Goal: Communication & Community: Answer question/provide support

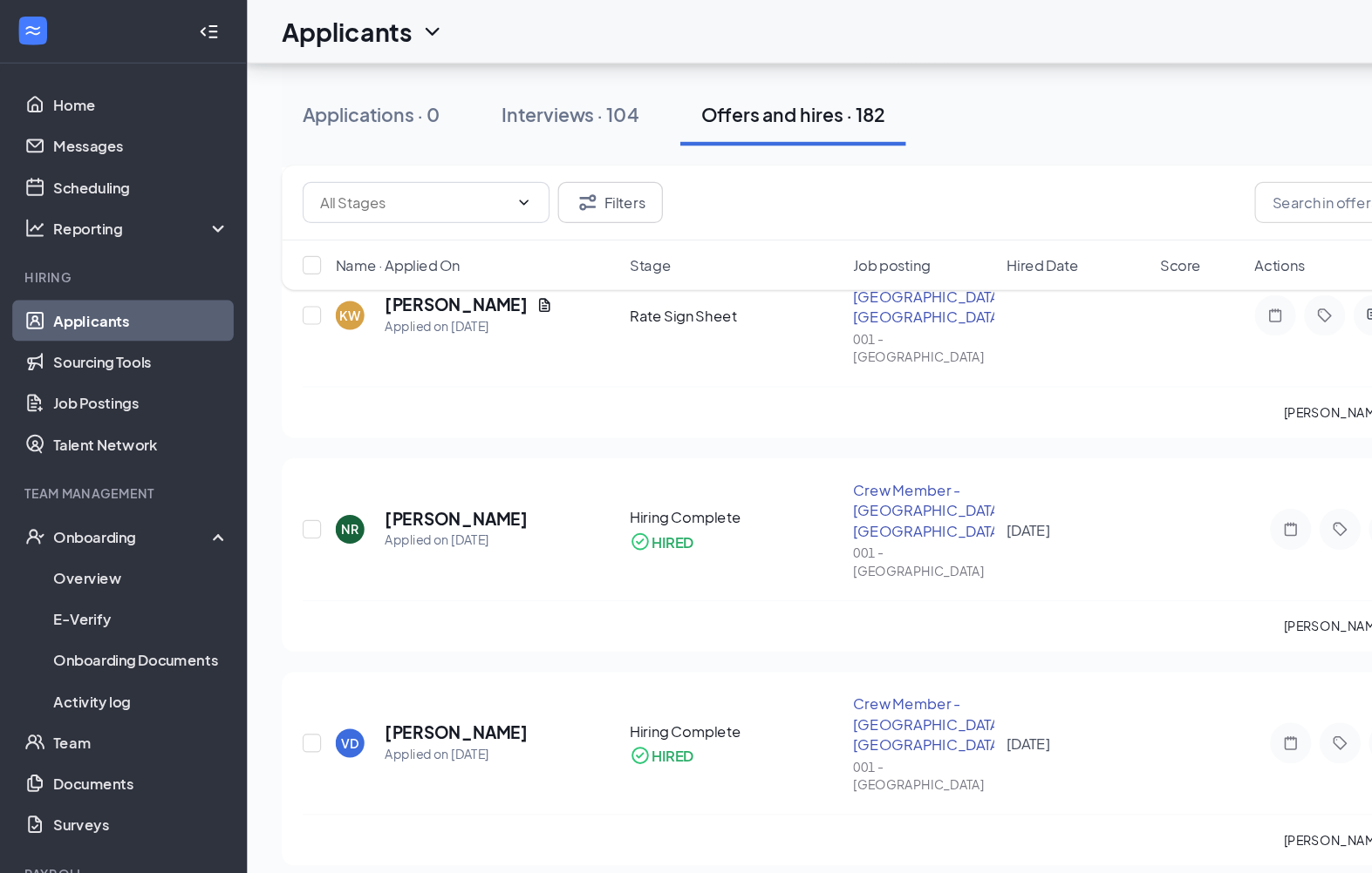
scroll to position [494, 0]
click at [49, 464] on div "Onboarding" at bounding box center [105, 455] width 209 height 35
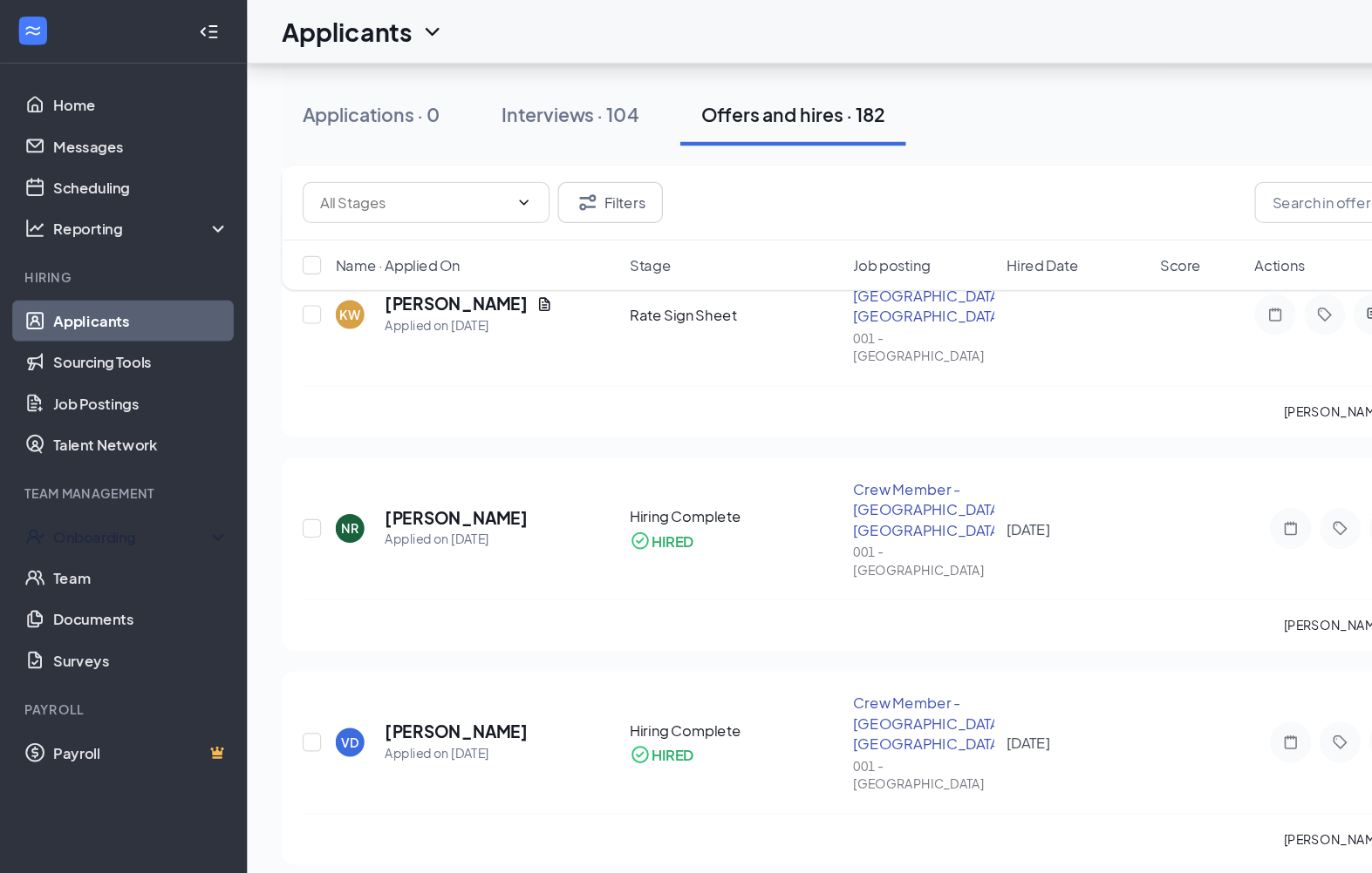
click at [41, 465] on div "Onboarding" at bounding box center [105, 455] width 209 height 35
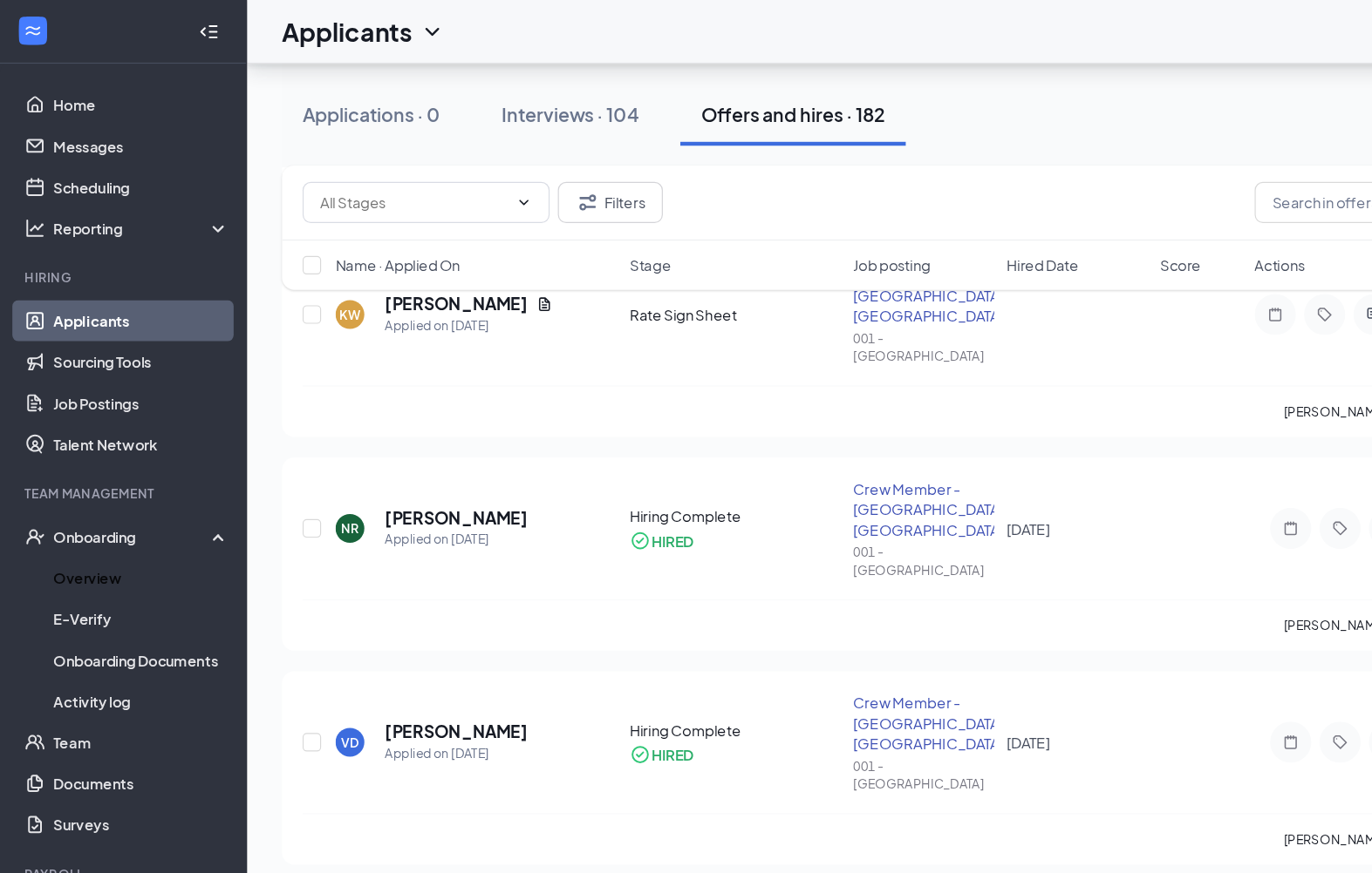
click at [49, 493] on link "Overview" at bounding box center [120, 490] width 149 height 35
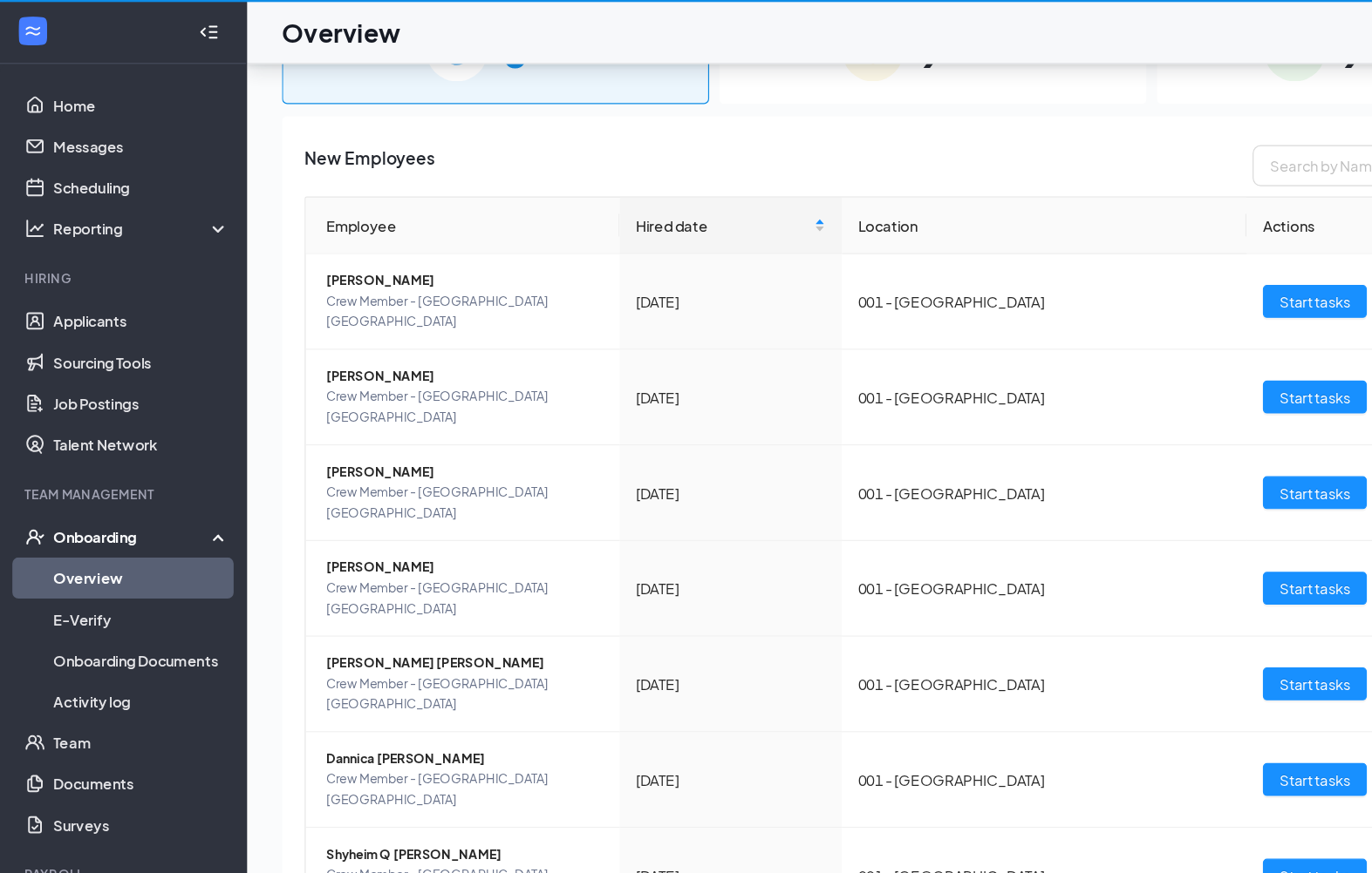
scroll to position [79, 0]
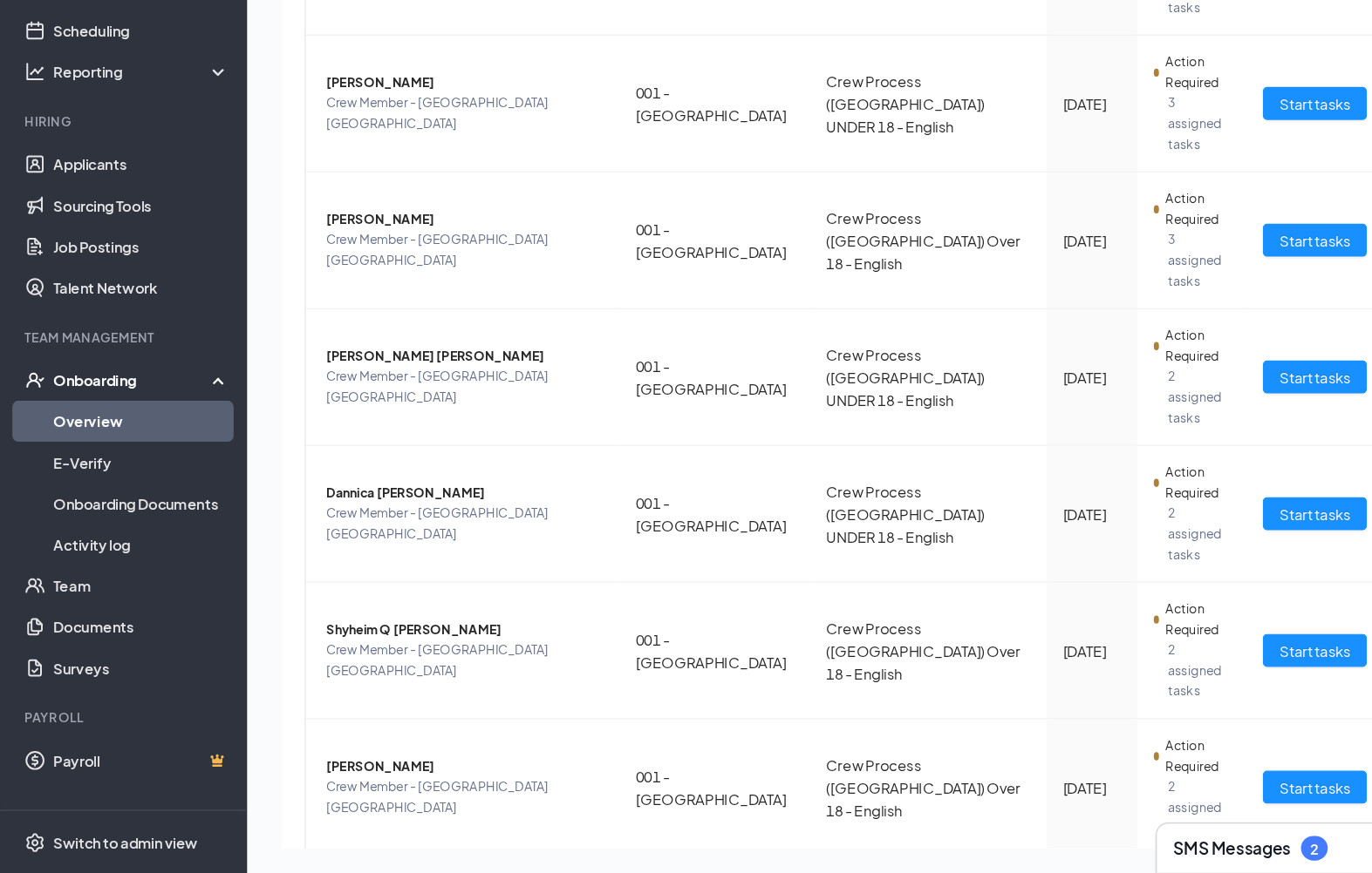
scroll to position [328, 0]
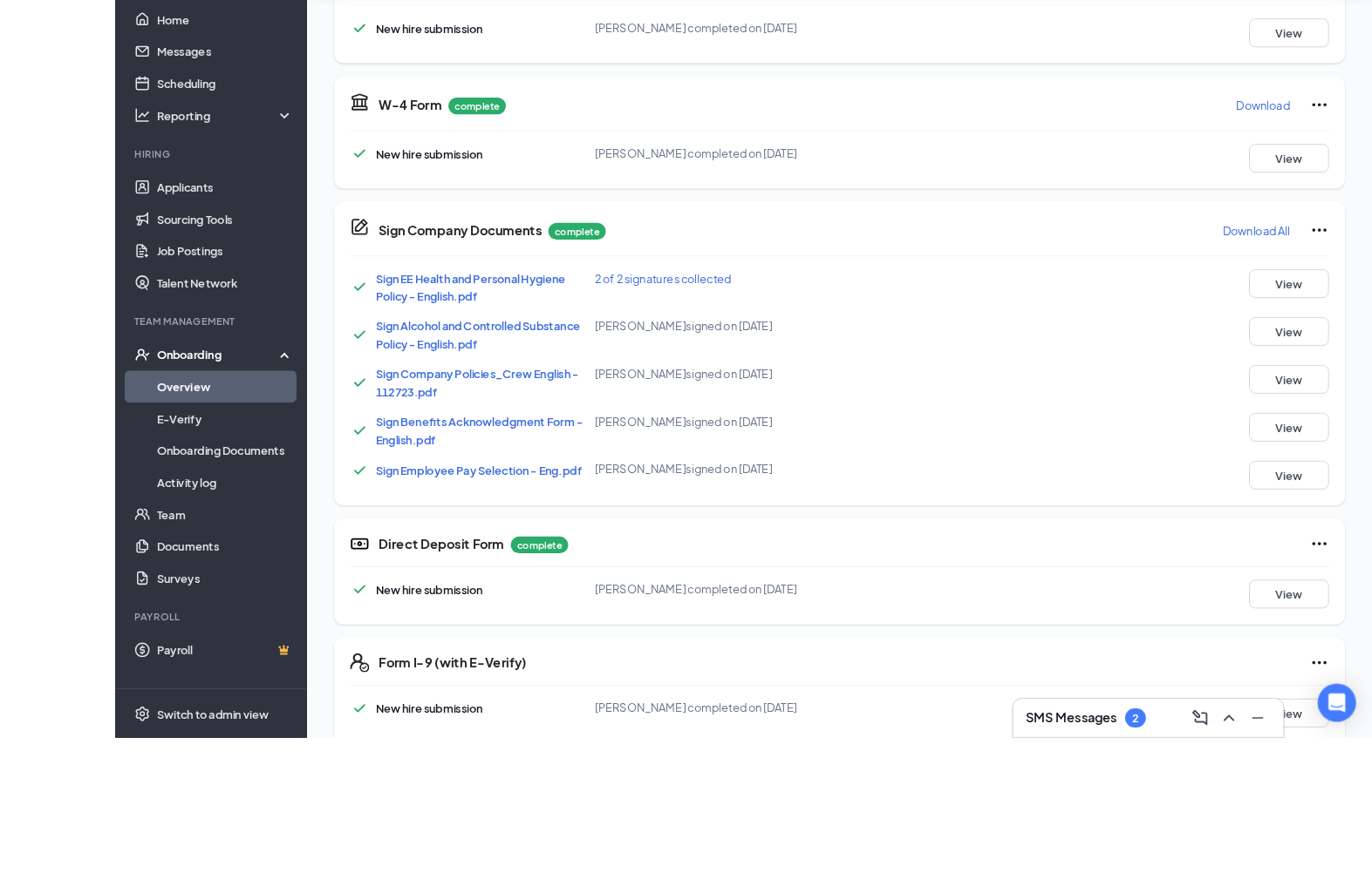
scroll to position [957, 0]
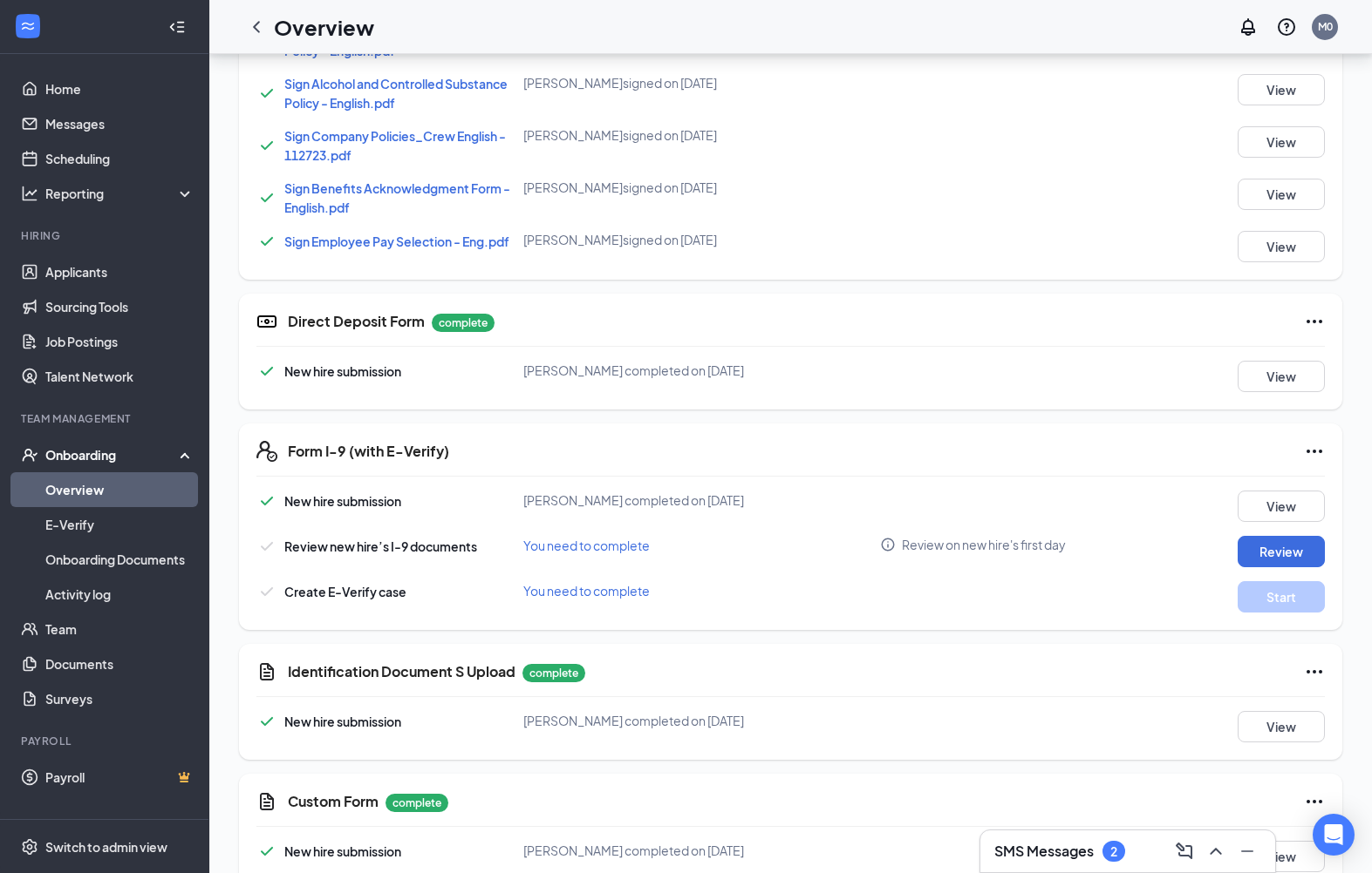
click at [1283, 719] on button "View" at bounding box center [1281, 727] width 87 height 32
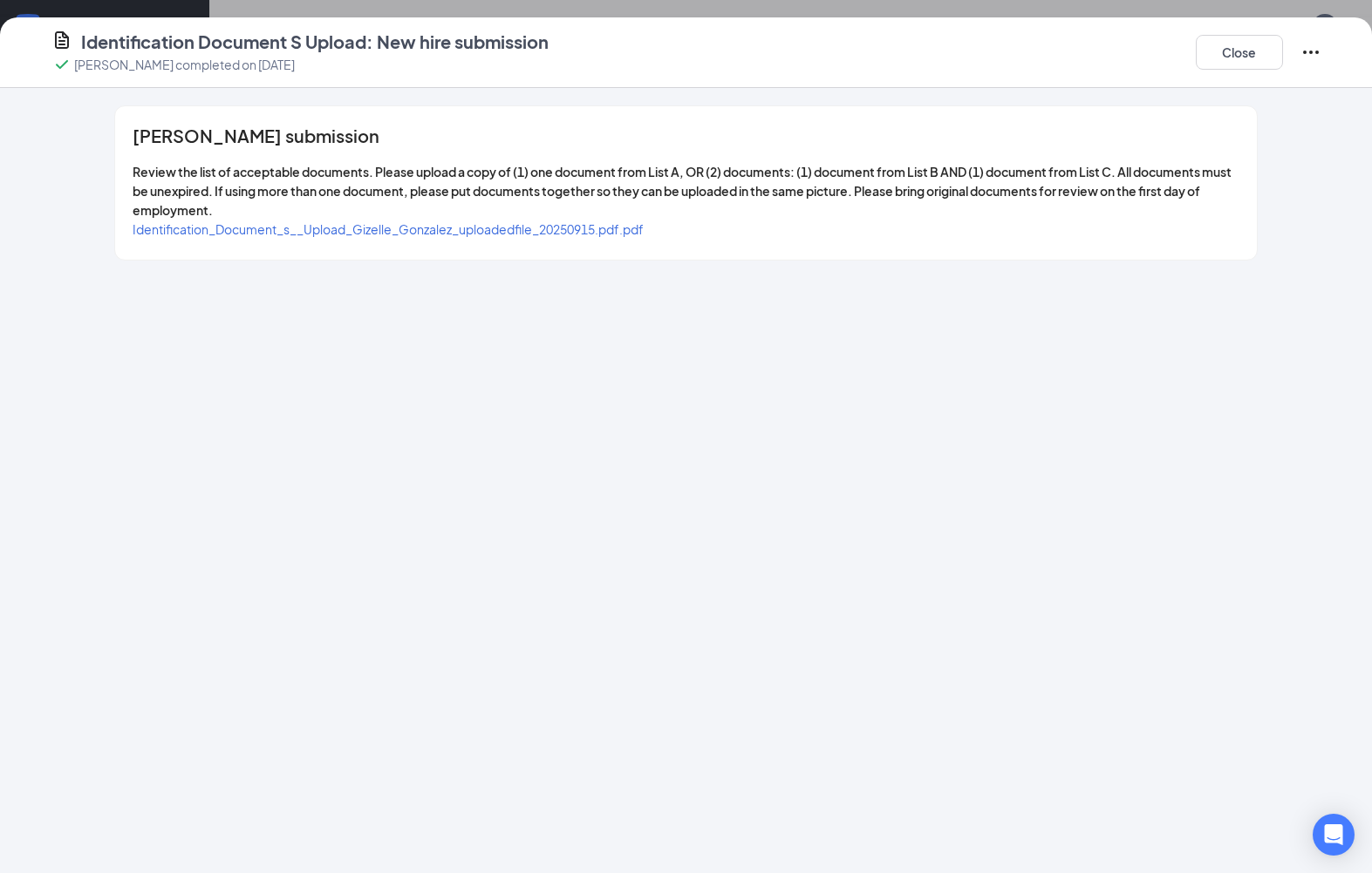
click at [585, 222] on span "Identification_Document_s__Upload_Gizelle_Gonzalez_uploadedfile_20250915.pdf.pdf" at bounding box center [388, 228] width 511 height 15
click at [1227, 57] on button "Close" at bounding box center [1239, 52] width 87 height 35
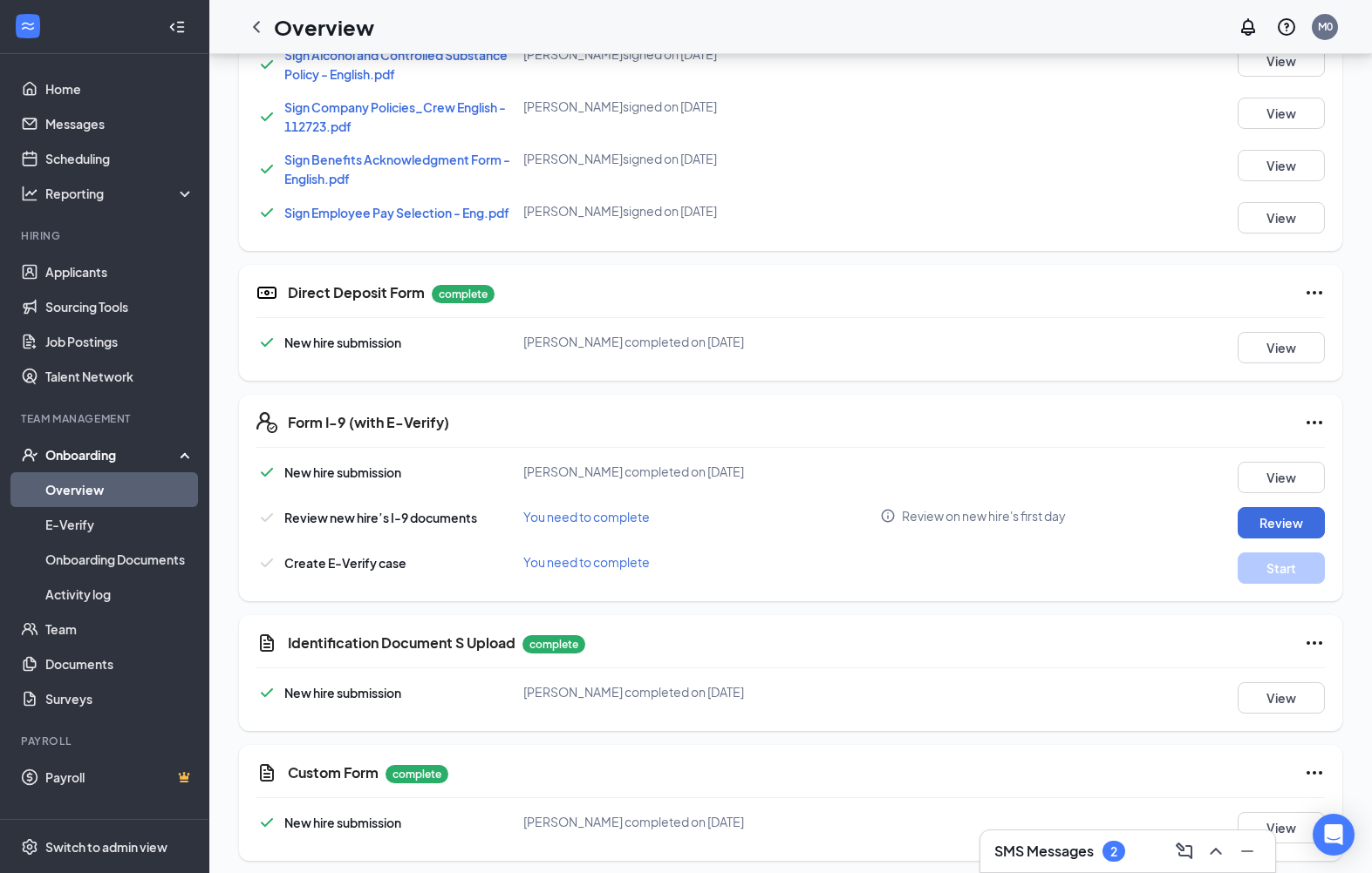
scroll to position [307, 0]
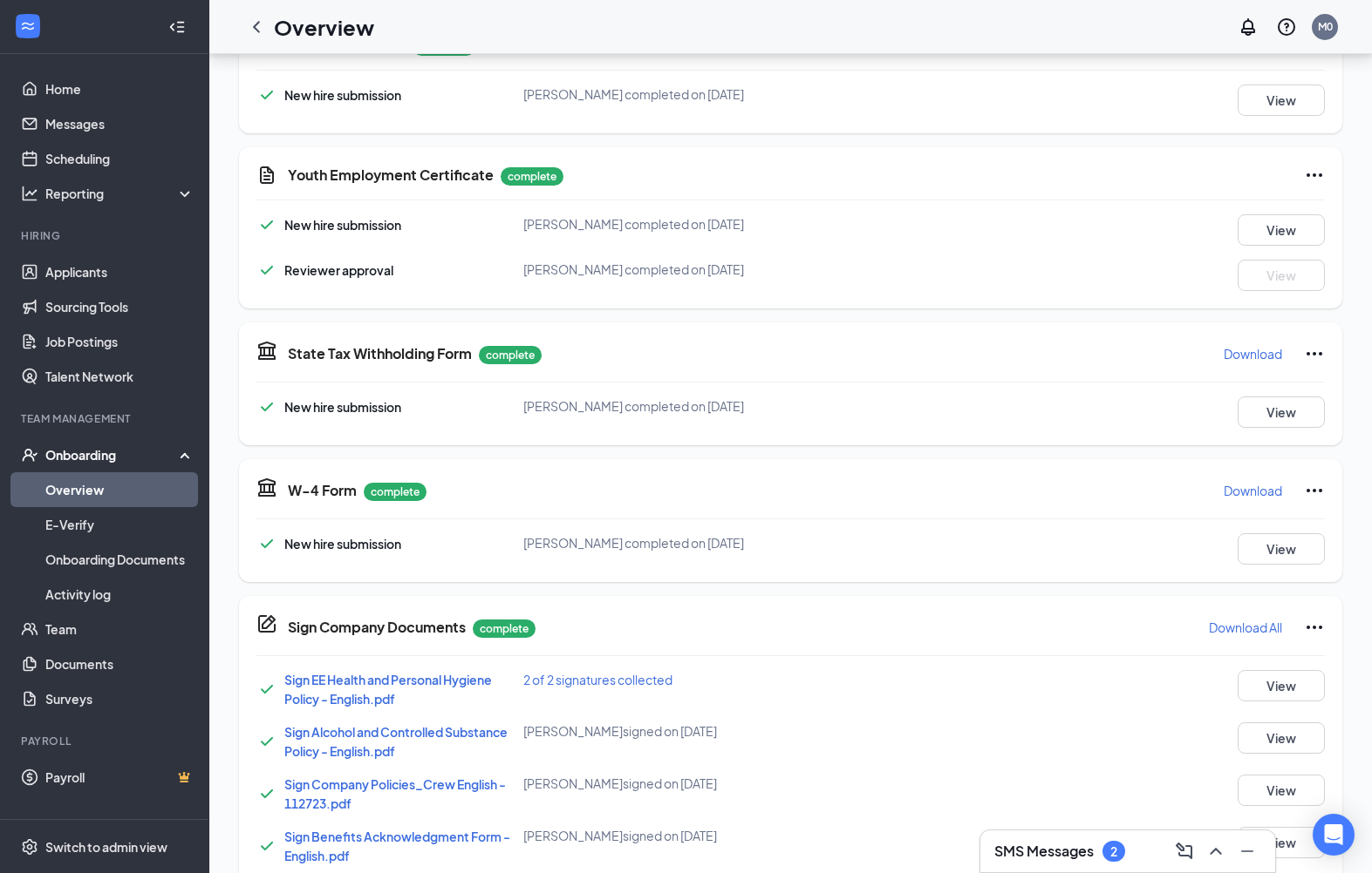
click at [96, 270] on link "Applicants" at bounding box center [120, 272] width 149 height 35
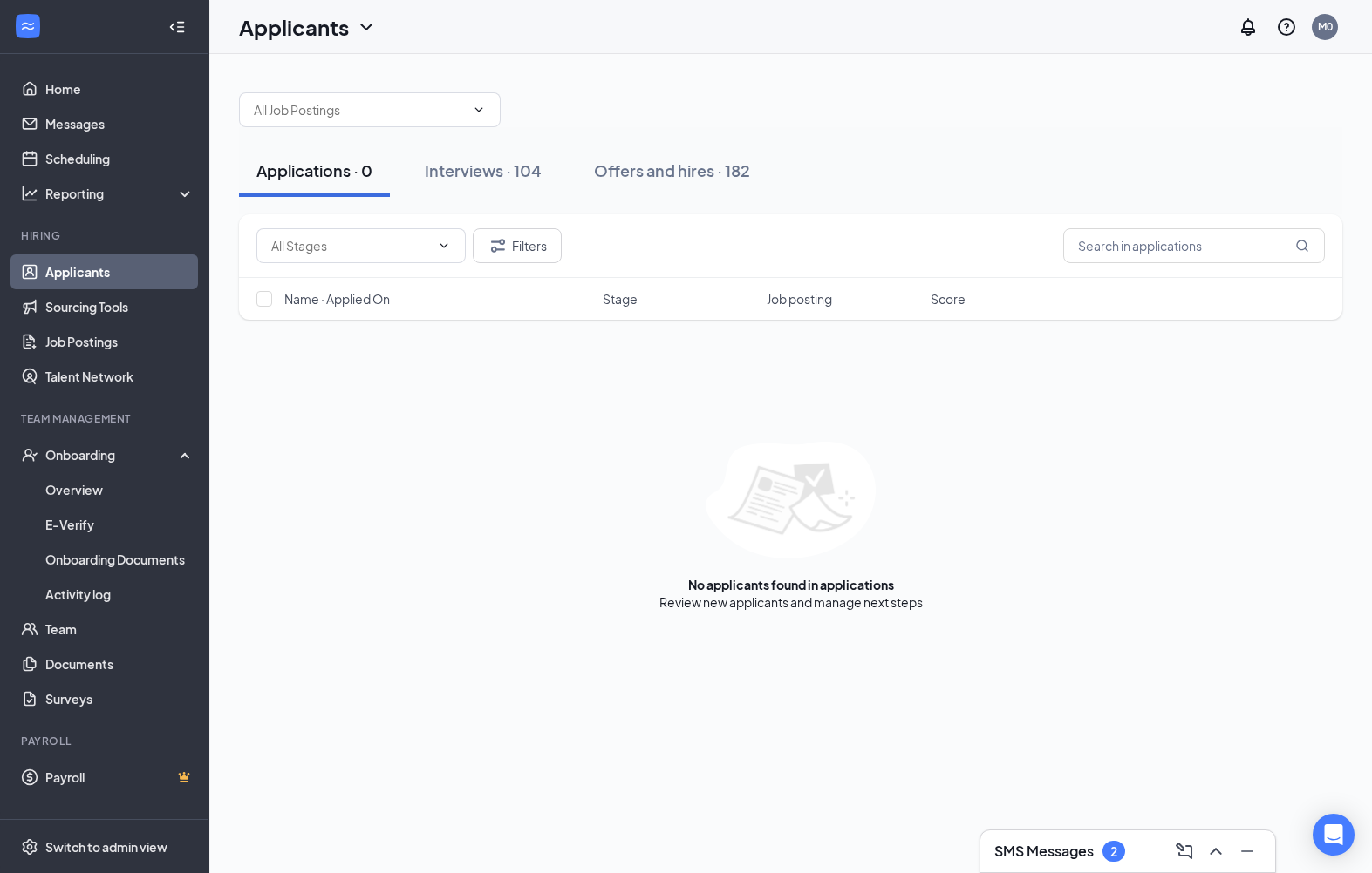
click at [667, 169] on div "Offers and hires · 182" at bounding box center [672, 170] width 156 height 22
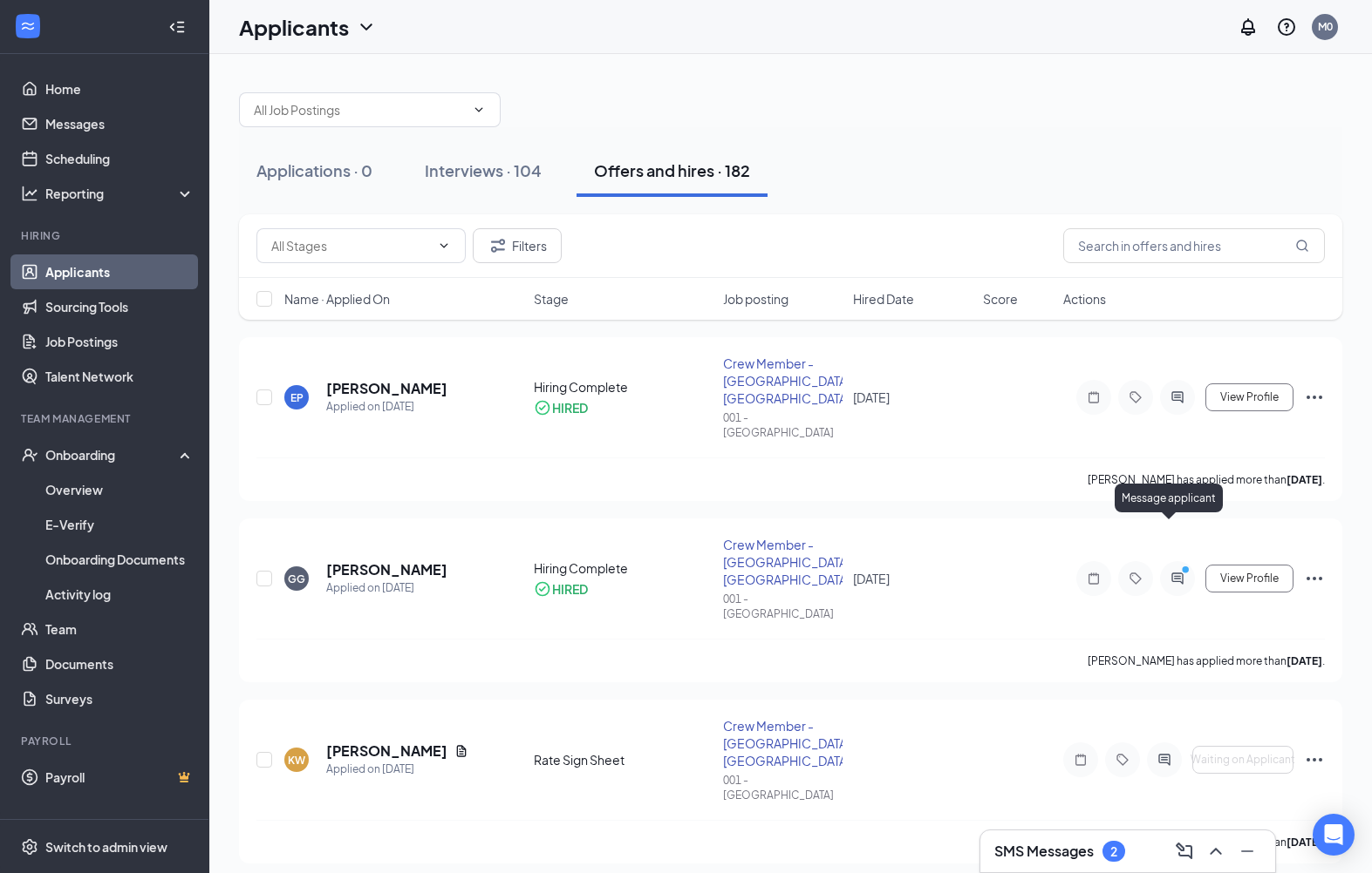
click at [1185, 565] on icon "PrimaryDot" at bounding box center [1187, 571] width 21 height 14
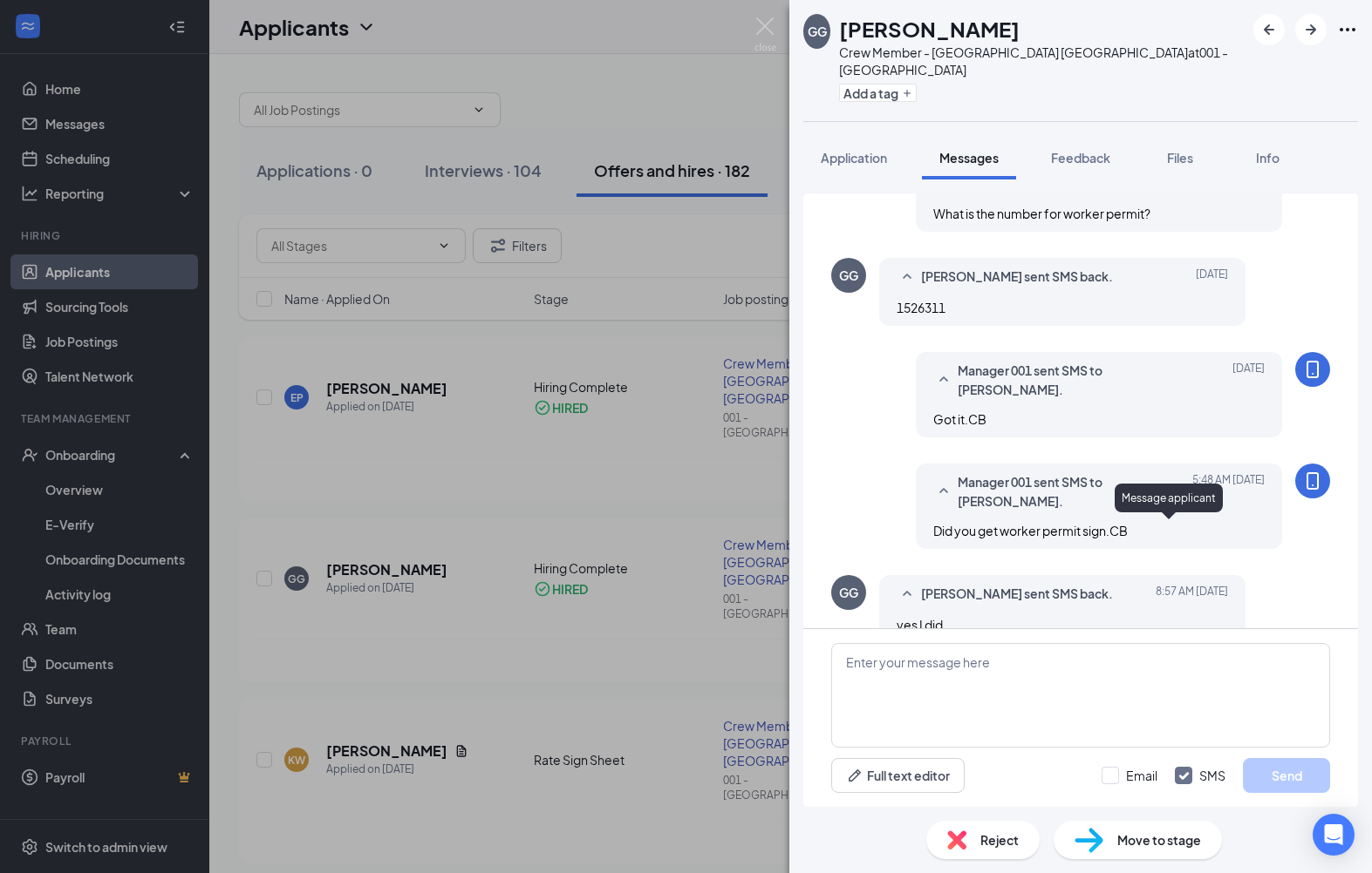
scroll to position [473, 0]
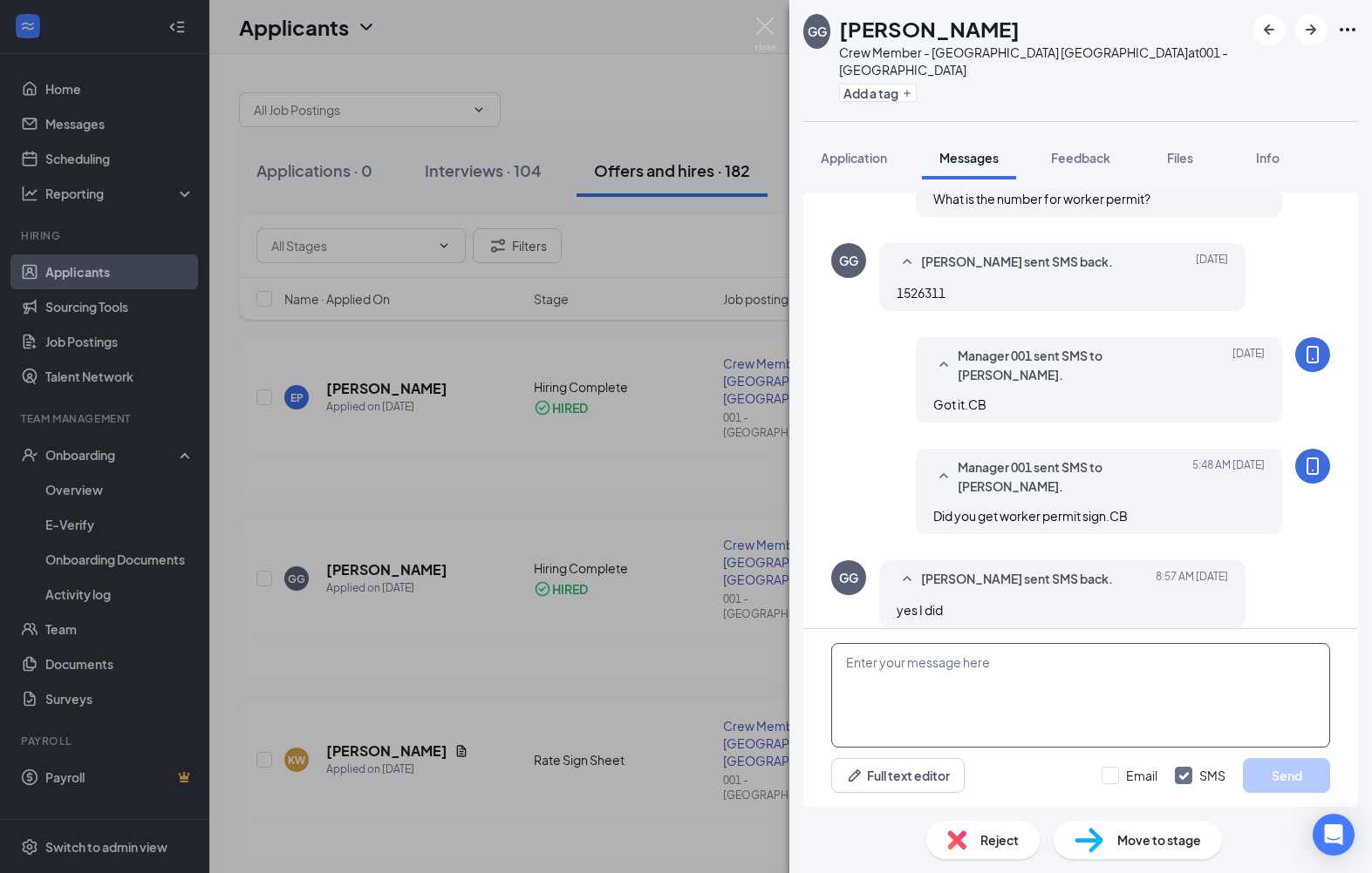
click at [1000, 686] on textarea at bounding box center [1081, 695] width 499 height 105
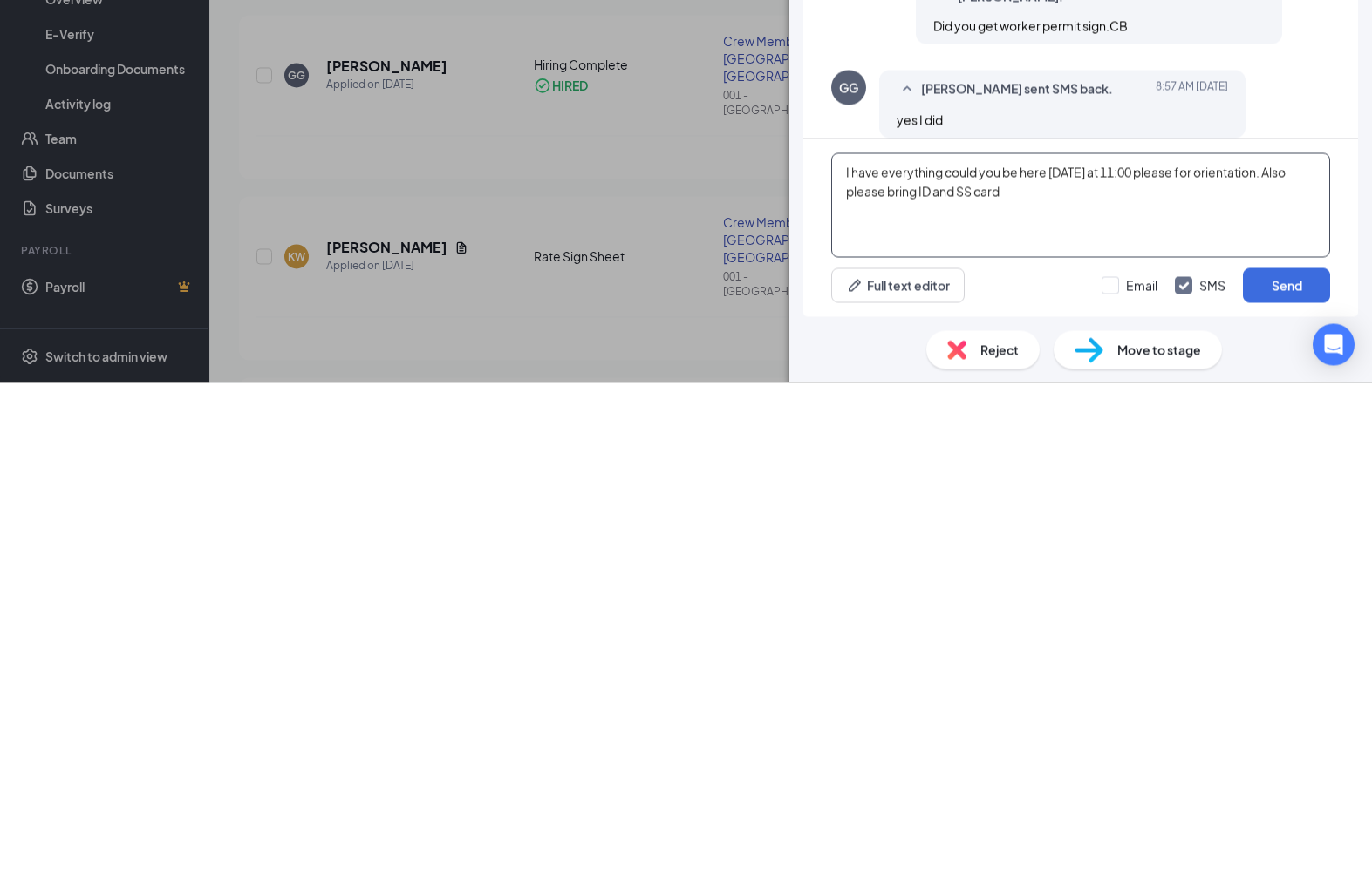
type textarea "I have everything could you be here [DATE] at 11:00 please for orientation. Als…"
click at [1279, 758] on button "Send" at bounding box center [1286, 776] width 87 height 35
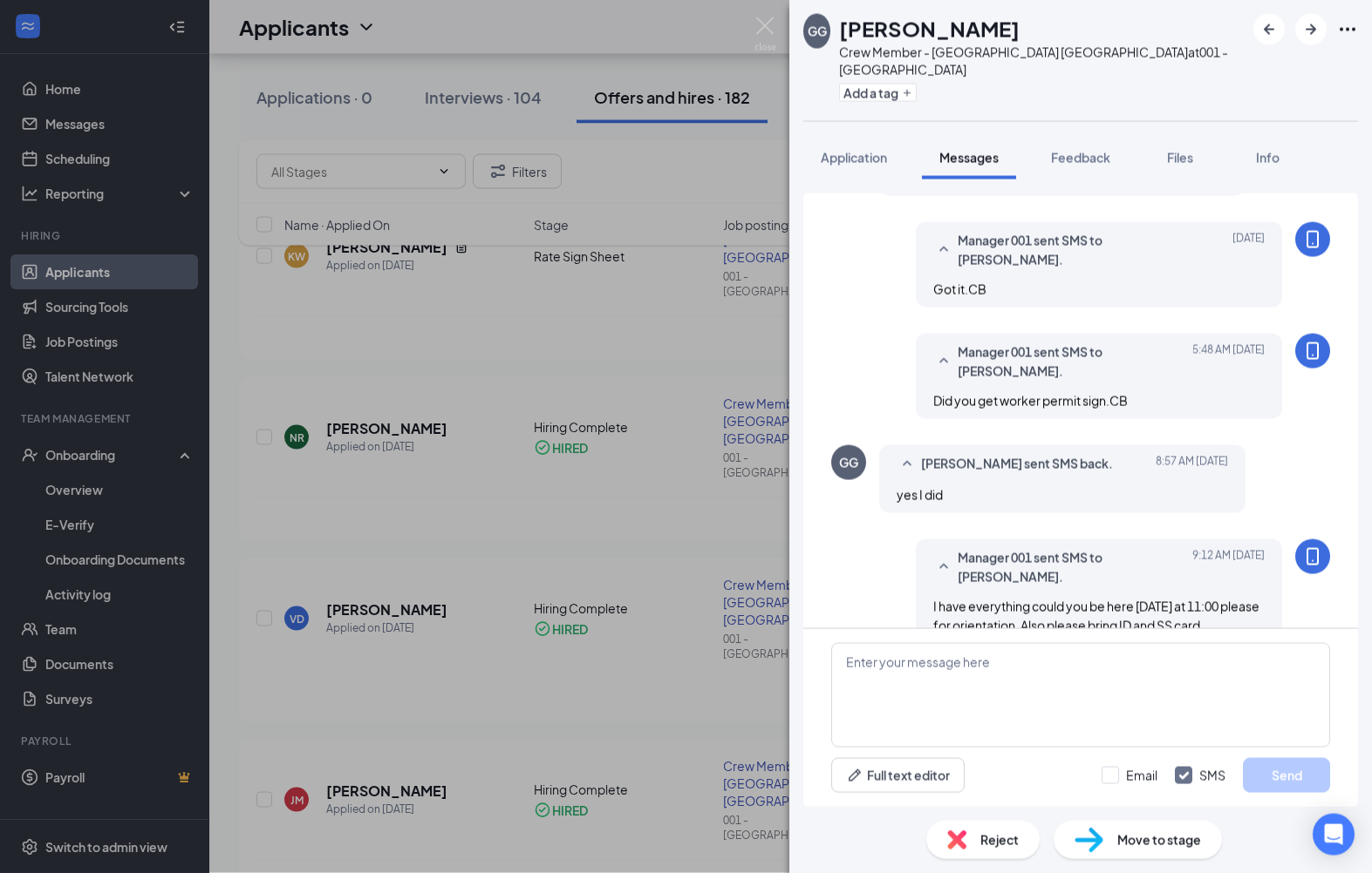
scroll to position [604, 0]
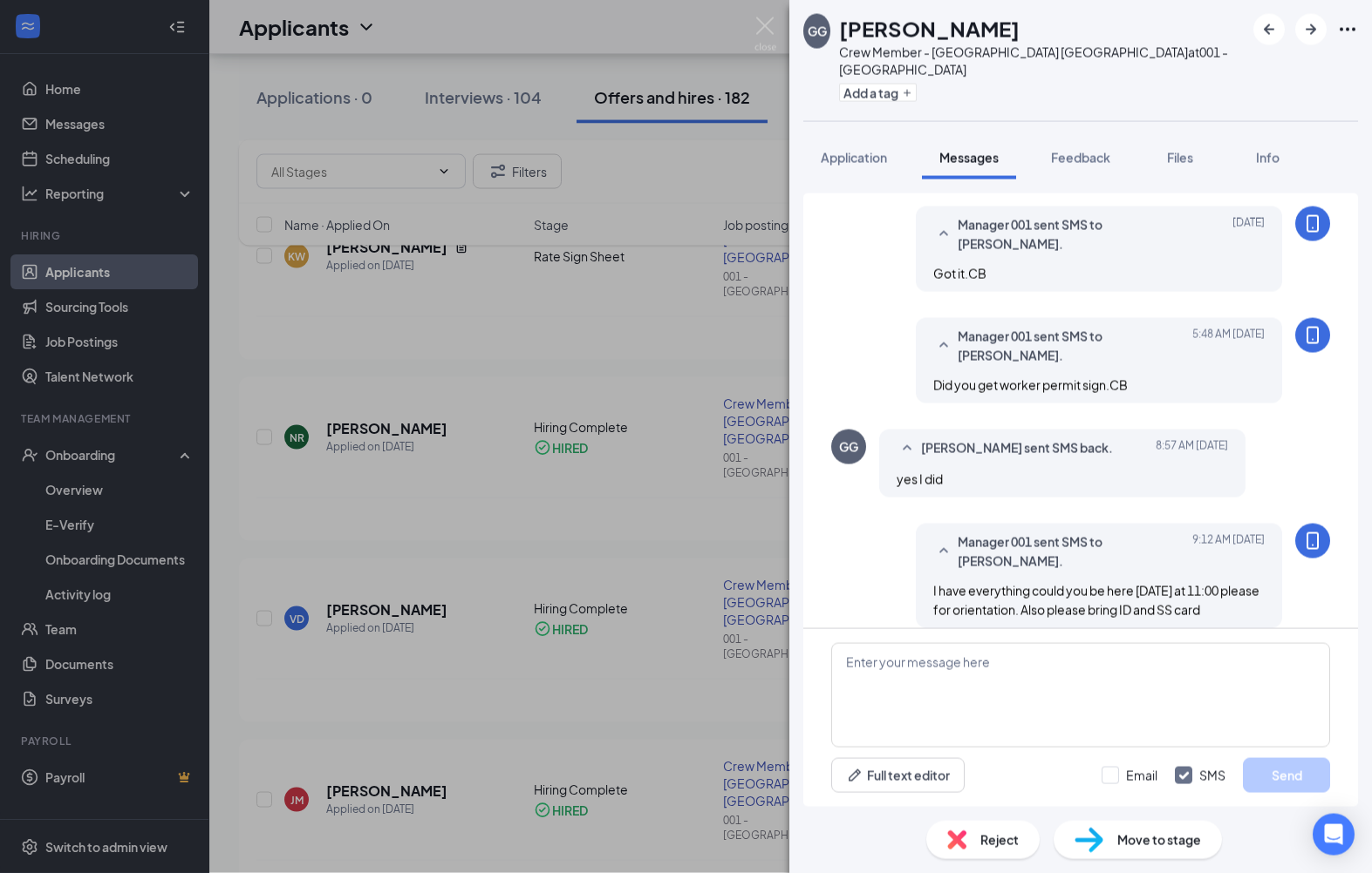
click at [671, 368] on div "GG [PERSON_NAME] Crew Member - Selma [GEOGRAPHIC_DATA] at 001 - Selma Add a tag…" at bounding box center [686, 436] width 1372 height 873
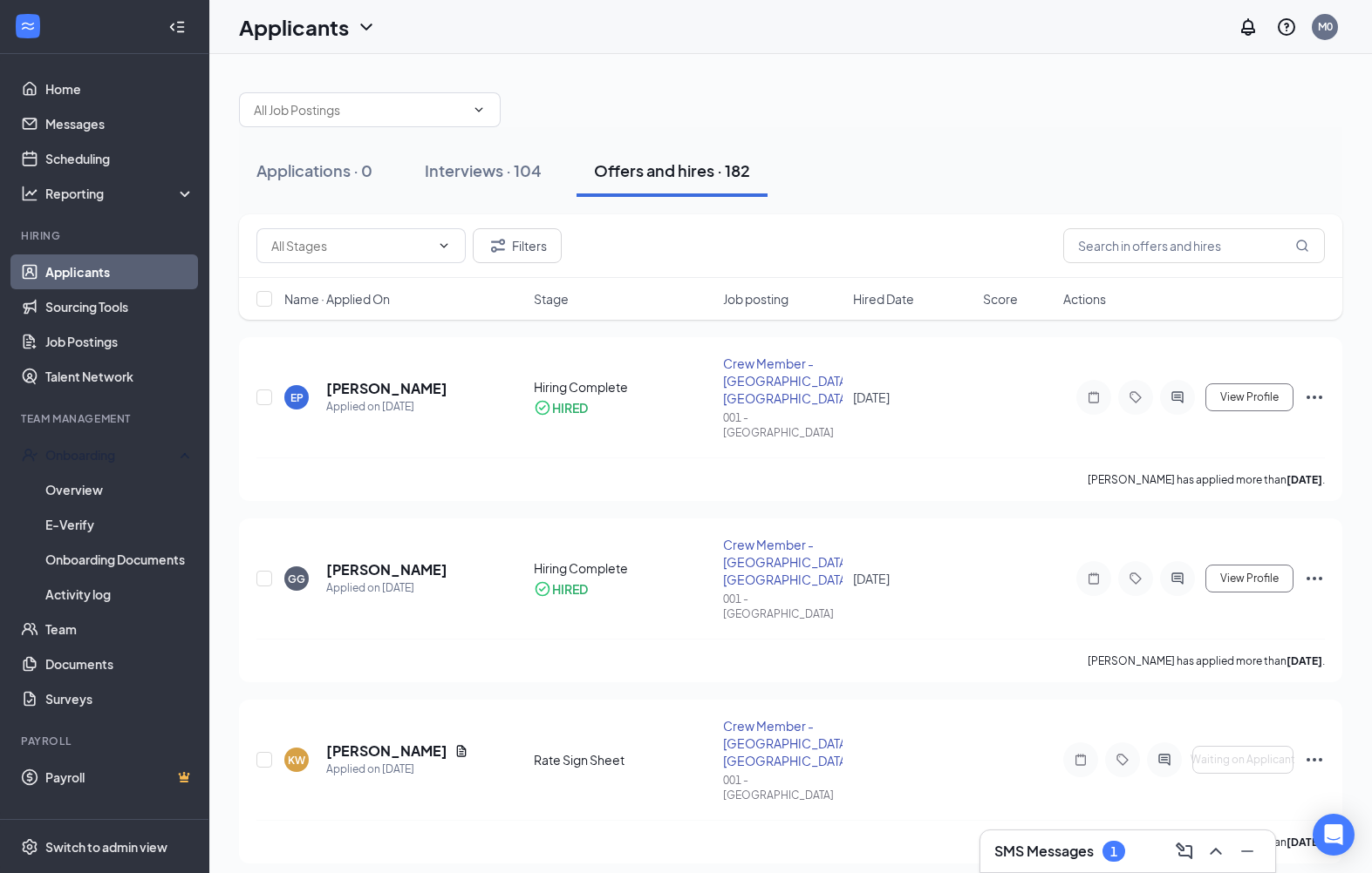
click at [69, 448] on div "Onboarding" at bounding box center [113, 455] width 135 height 17
click at [52, 461] on div "Onboarding" at bounding box center [113, 455] width 135 height 17
click at [65, 497] on link "Overview" at bounding box center [120, 490] width 149 height 35
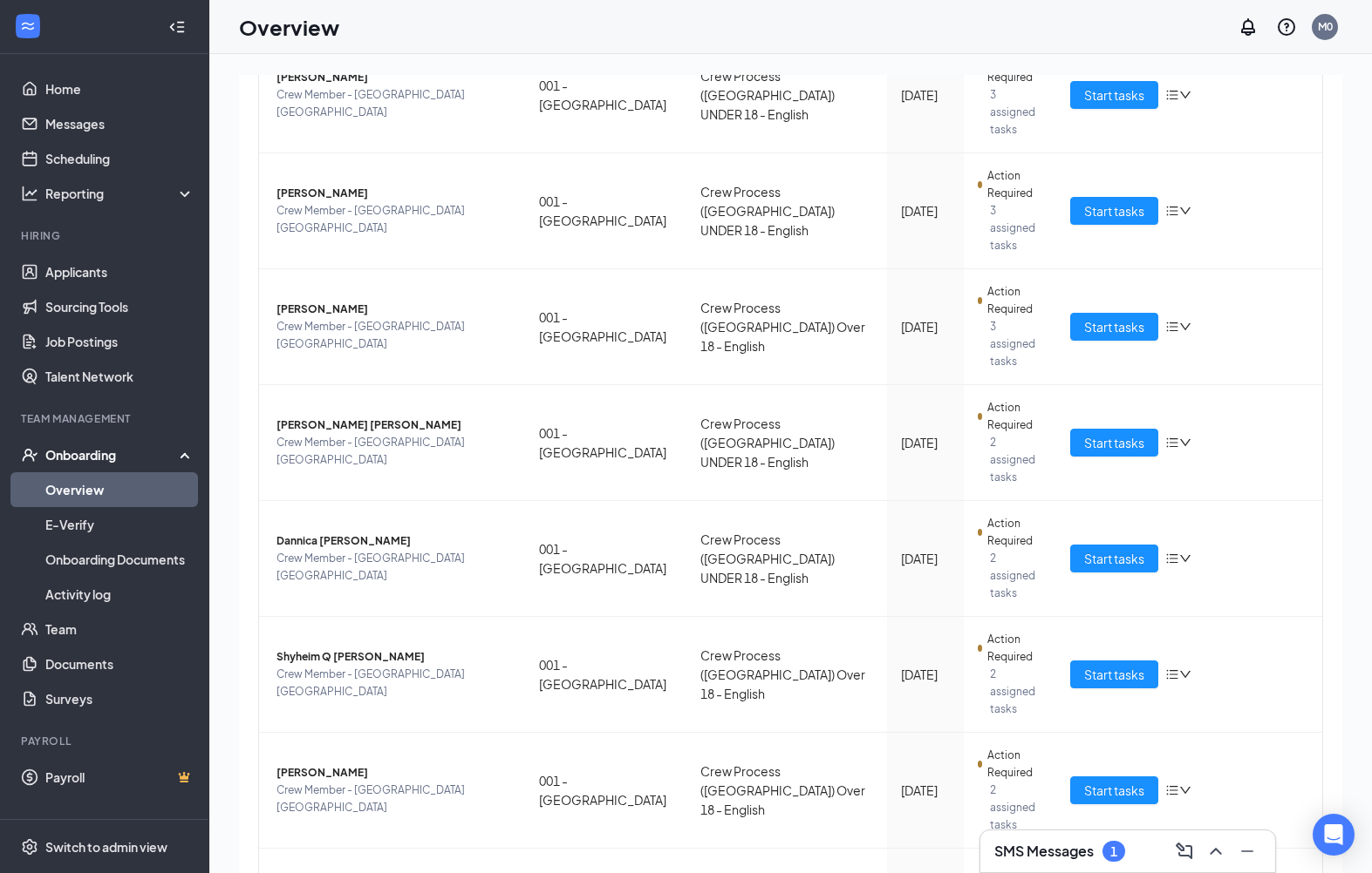
scroll to position [390, 0]
click at [510, 873] on span "[PERSON_NAME]" at bounding box center [394, 889] width 235 height 17
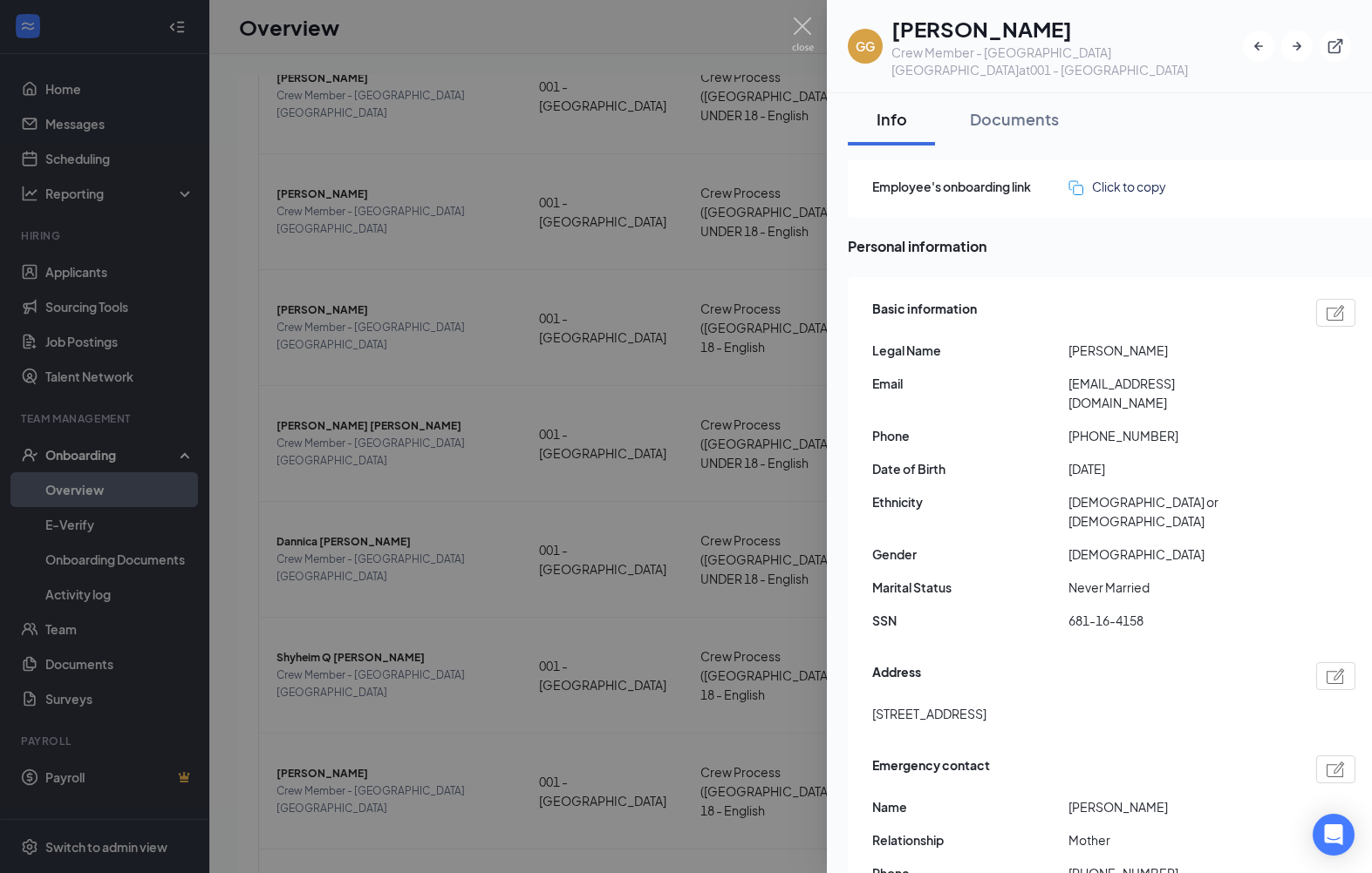
click at [498, 661] on div at bounding box center [686, 436] width 1372 height 873
